Goal: Find specific page/section: Find specific page/section

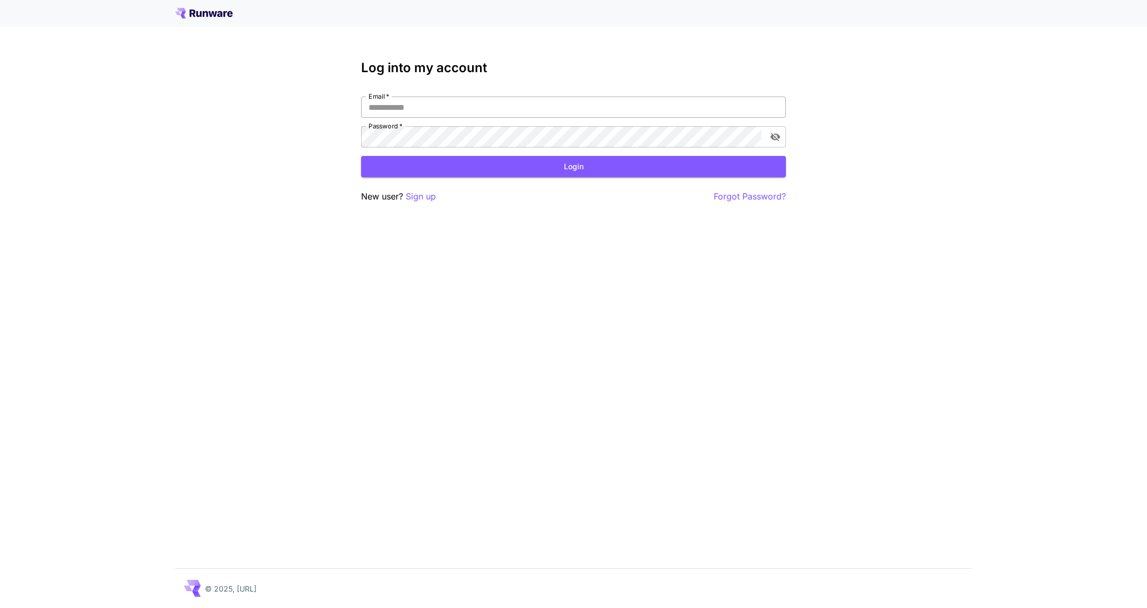
click at [714, 102] on input "Email   *" at bounding box center [573, 107] width 425 height 21
type input "**********"
click at [759, 171] on button "Login" at bounding box center [573, 167] width 425 height 22
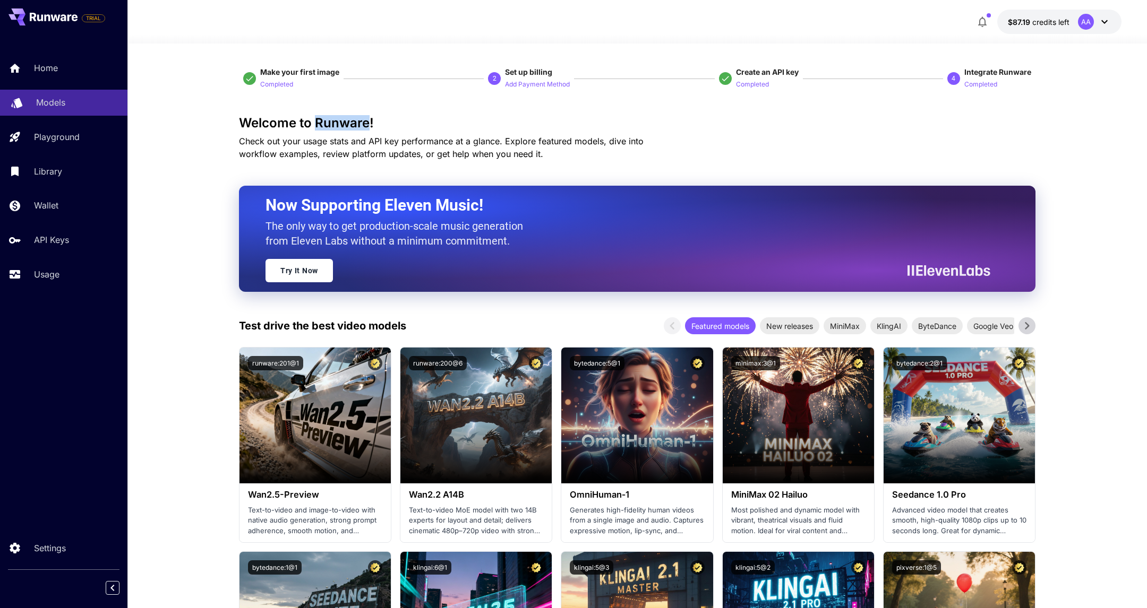
click at [63, 139] on p "Playground" at bounding box center [57, 137] width 46 height 13
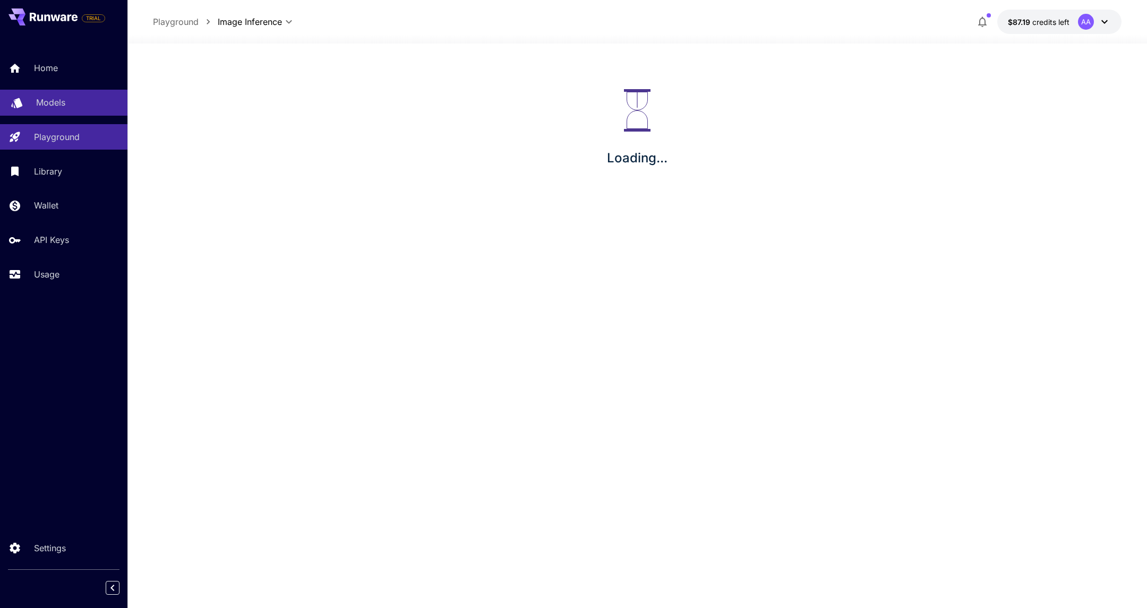
click at [60, 102] on p "Models" at bounding box center [50, 102] width 29 height 13
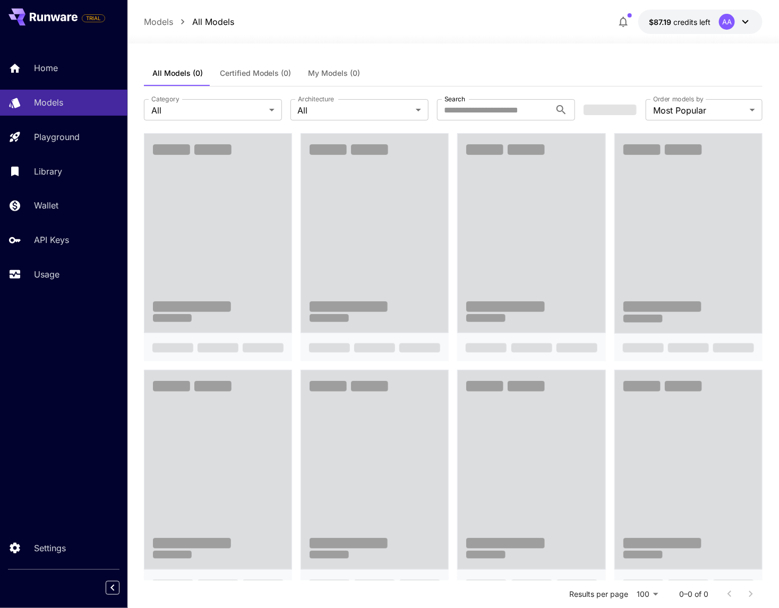
click at [505, 64] on div "All Models (0) Certified Models (0) My Models (0)" at bounding box center [453, 74] width 619 height 26
click at [423, 40] on div at bounding box center [452, 37] width 651 height 13
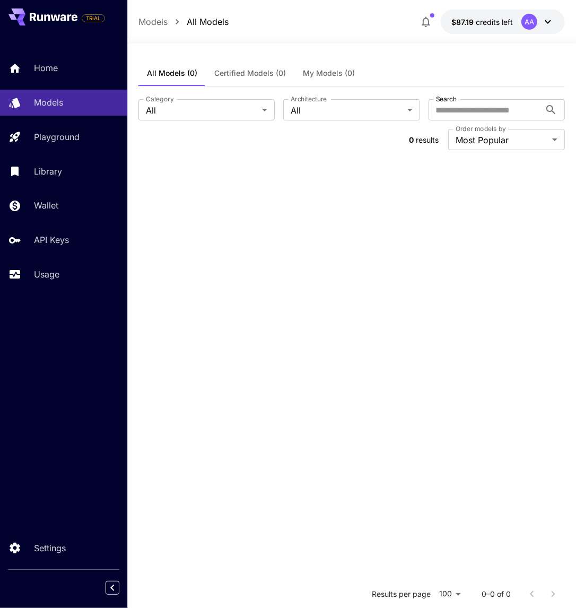
click at [489, 49] on div "**********" at bounding box center [352, 437] width 427 height 787
click at [529, 27] on div "AA" at bounding box center [530, 22] width 16 height 16
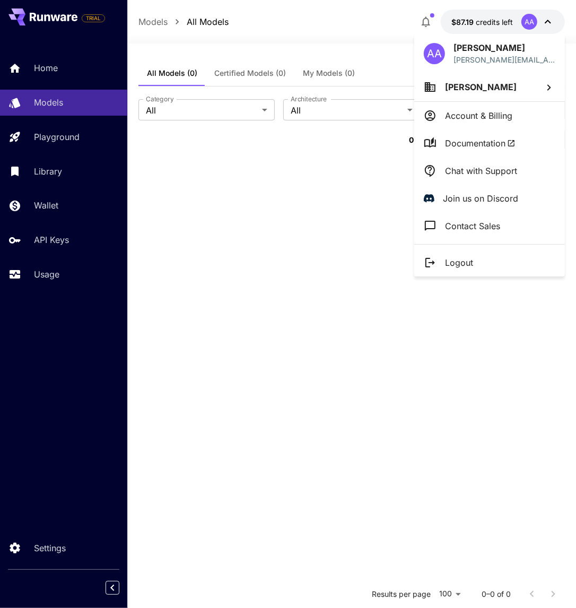
click at [490, 86] on li "Abi Abi" at bounding box center [490, 87] width 151 height 29
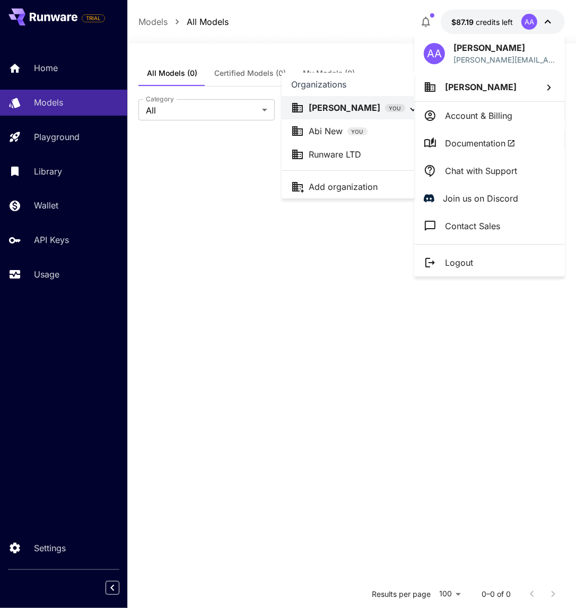
click at [483, 79] on div at bounding box center [288, 304] width 576 height 608
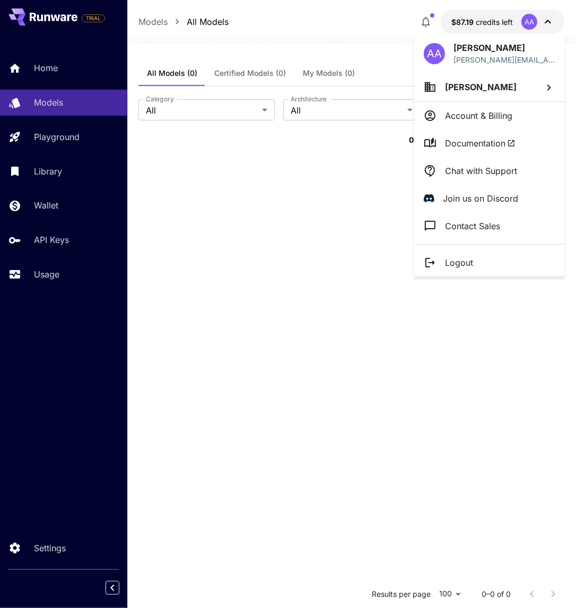
click at [463, 89] on span "Abi Abi" at bounding box center [481, 87] width 72 height 11
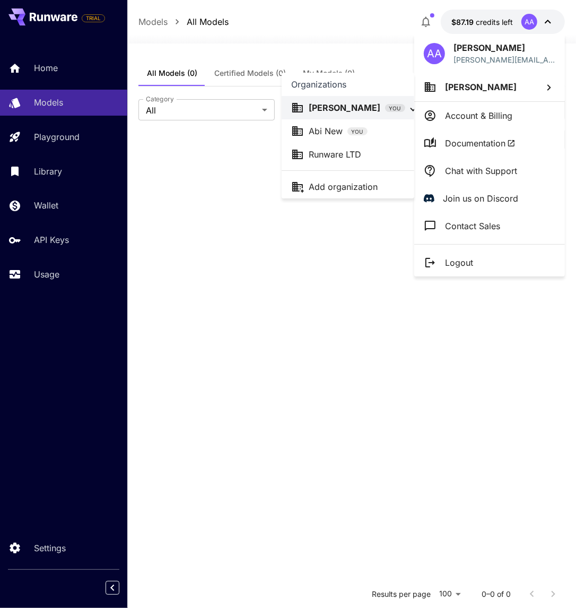
click at [471, 90] on div at bounding box center [288, 304] width 576 height 608
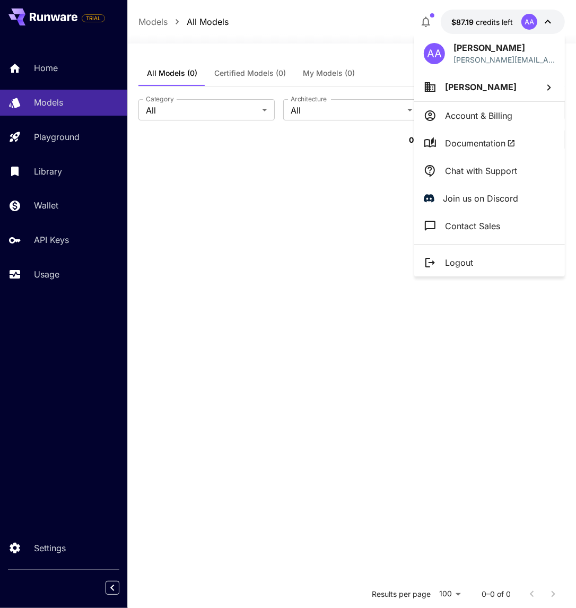
click at [461, 85] on span "Abi Abi" at bounding box center [481, 87] width 72 height 11
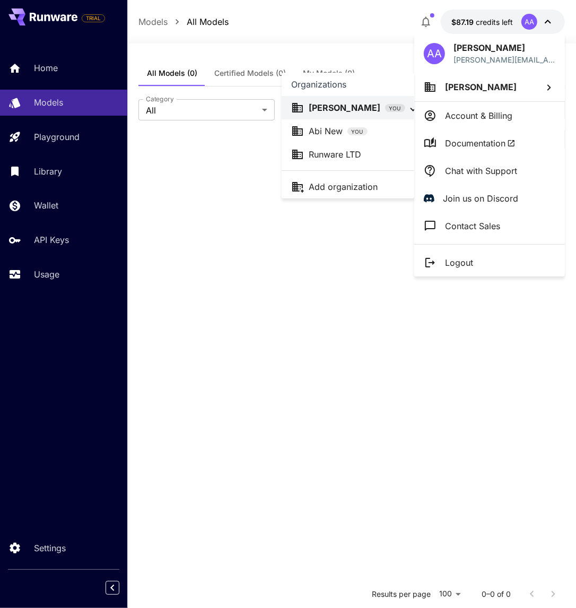
click at [467, 92] on div at bounding box center [288, 304] width 576 height 608
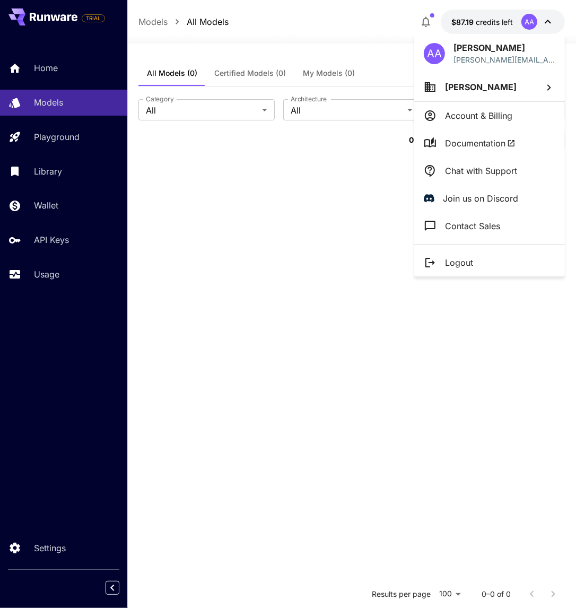
click at [450, 82] on span "Abi Abi" at bounding box center [481, 87] width 72 height 11
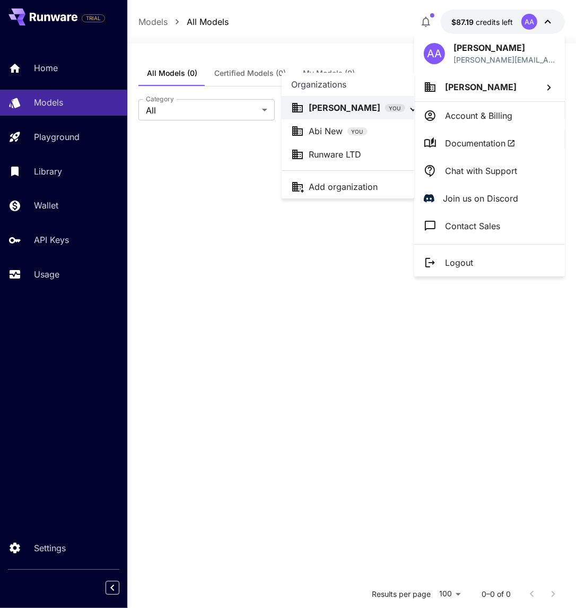
click at [367, 250] on div at bounding box center [288, 304] width 576 height 608
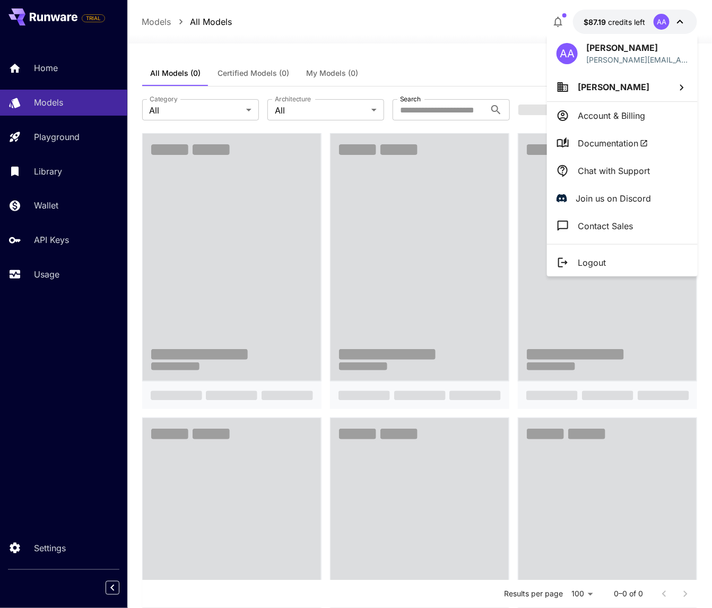
click at [648, 89] on li "[PERSON_NAME]" at bounding box center [622, 87] width 151 height 29
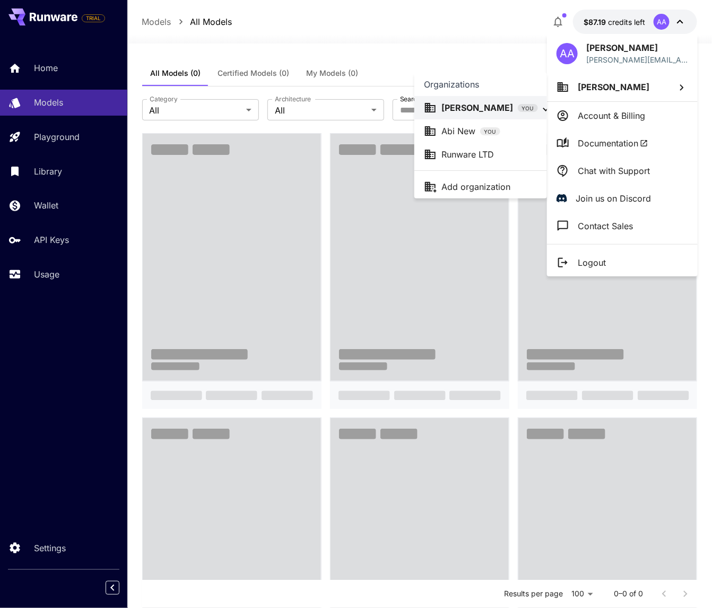
click at [418, 40] on div at bounding box center [356, 304] width 712 height 608
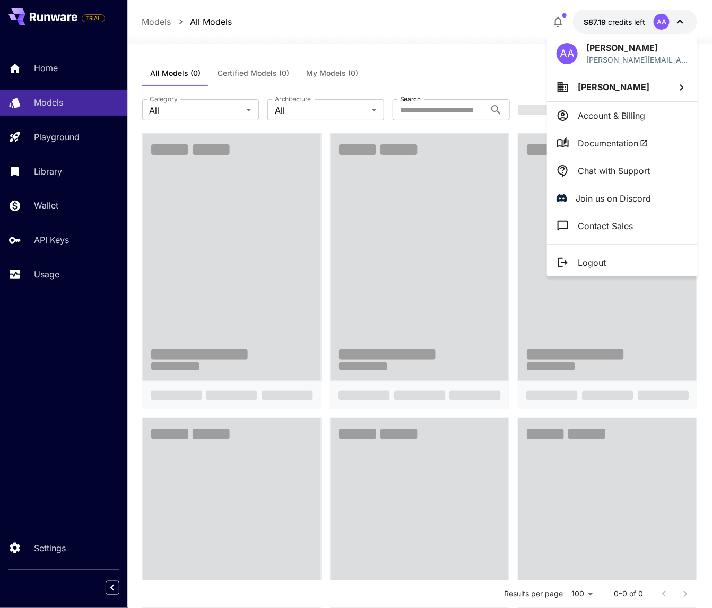
click at [261, 58] on div at bounding box center [356, 304] width 712 height 608
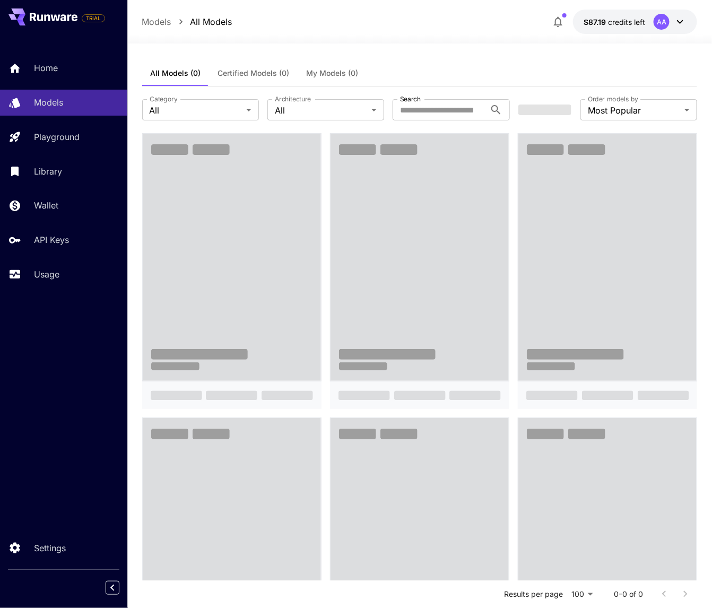
click at [664, 27] on div "AA" at bounding box center [662, 22] width 16 height 16
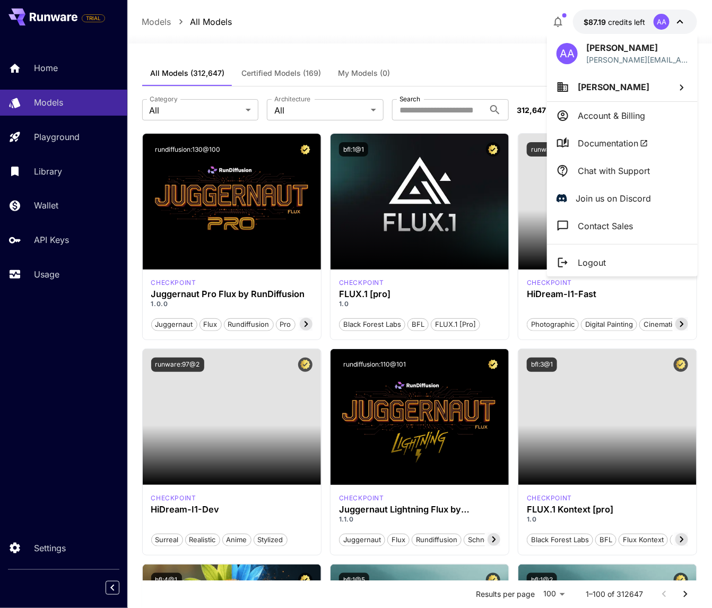
click at [494, 74] on div at bounding box center [356, 304] width 712 height 608
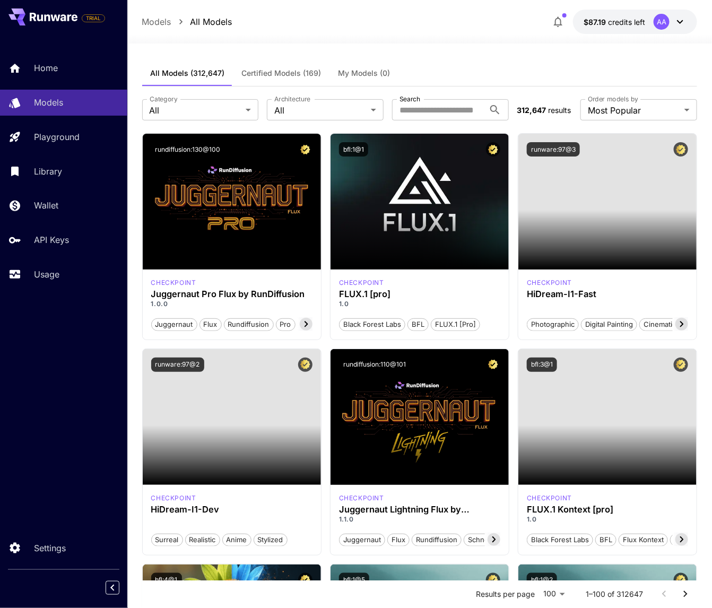
click at [649, 22] on button "$87.19 credits left AA" at bounding box center [635, 22] width 124 height 24
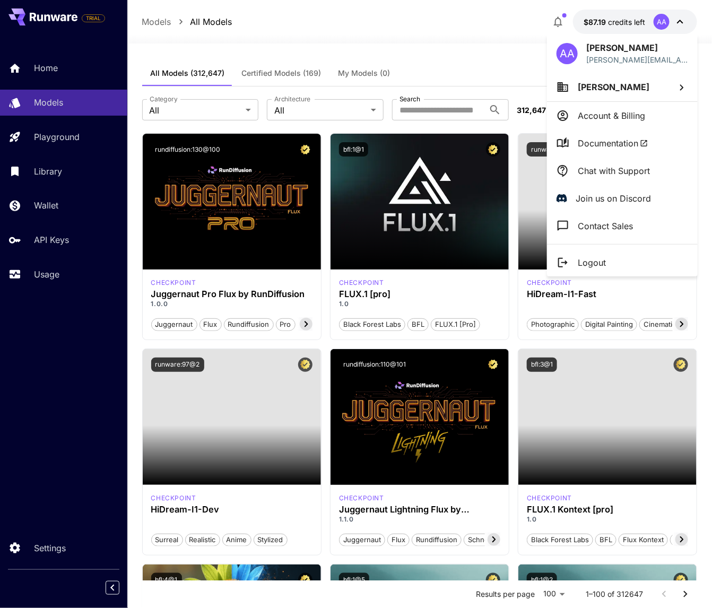
click at [626, 98] on li "[PERSON_NAME]" at bounding box center [622, 87] width 151 height 29
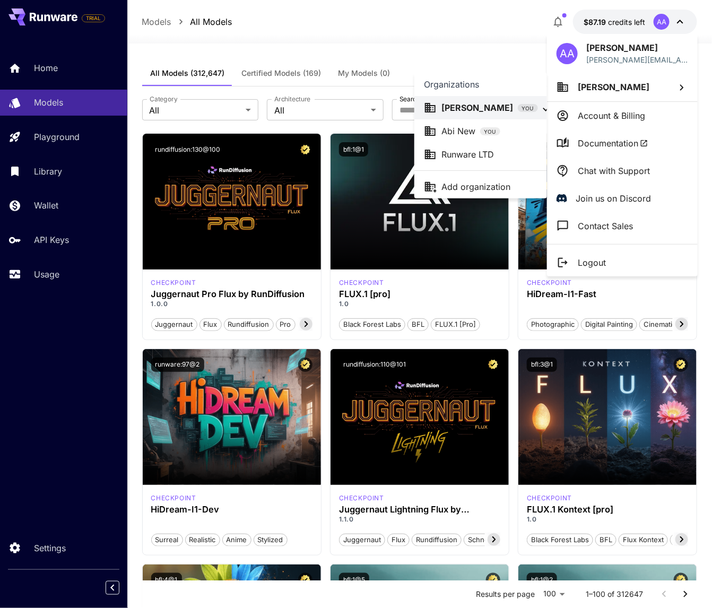
click at [489, 149] on p "Runware LTD" at bounding box center [468, 154] width 53 height 13
